Goal: Task Accomplishment & Management: Use online tool/utility

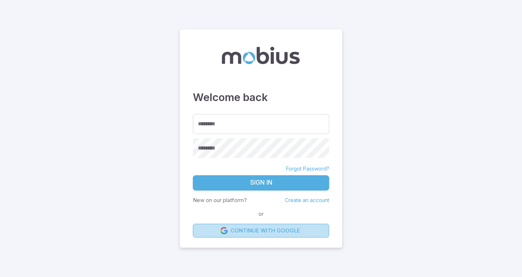
click at [258, 233] on link "Continue with Google" at bounding box center [261, 231] width 136 height 14
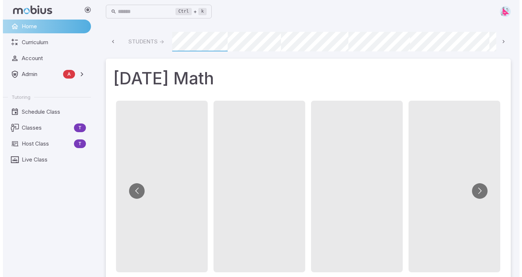
scroll to position [0, 489]
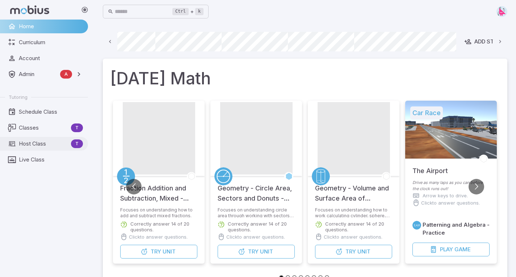
click at [34, 144] on span "Host Class" at bounding box center [43, 144] width 49 height 8
